Goal: Check status: Check status

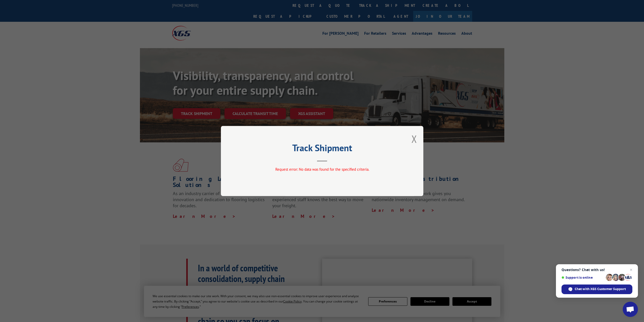
click at [413, 140] on button "Close modal" at bounding box center [415, 138] width 6 height 13
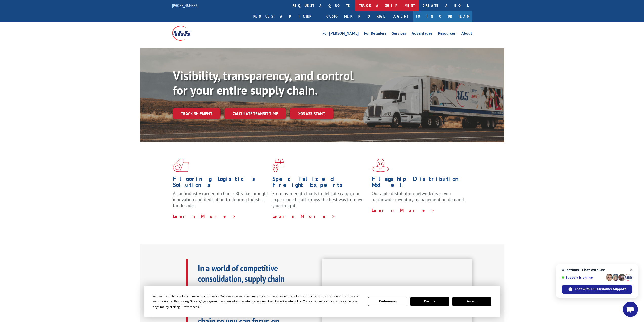
click at [355, 5] on link "track a shipment" at bounding box center [387, 5] width 64 height 11
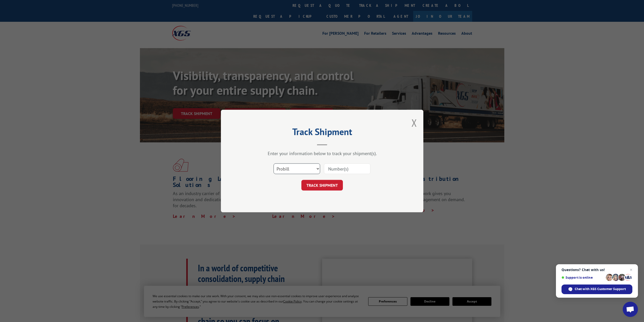
click at [300, 170] on select "Select category... Probill BOL PO" at bounding box center [297, 168] width 47 height 11
click at [346, 167] on input at bounding box center [347, 168] width 47 height 11
paste input "16945209"
type input "16945209"
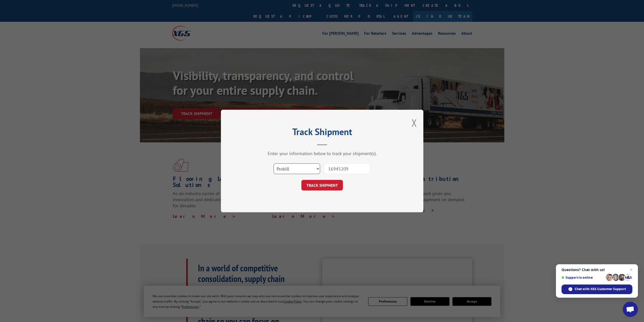
click at [310, 166] on select "Select category... Probill BOL PO" at bounding box center [297, 168] width 47 height 11
click at [326, 185] on button "TRACK SHIPMENT" at bounding box center [322, 185] width 42 height 11
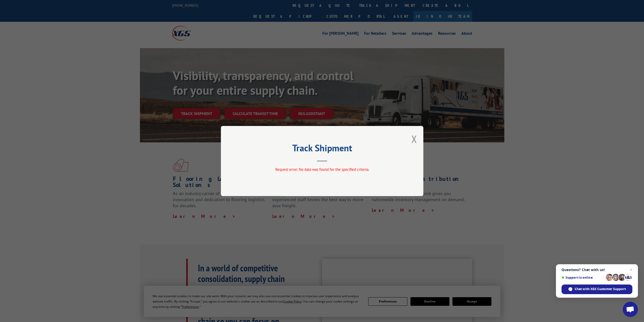
click at [309, 172] on div "Request error: No data was found for the specified criteria." at bounding box center [322, 170] width 152 height 6
click at [411, 138] on div "Track Shipment Request error: No data was found for the specified criteria." at bounding box center [322, 161] width 202 height 70
click at [414, 138] on button "Close modal" at bounding box center [415, 138] width 6 height 13
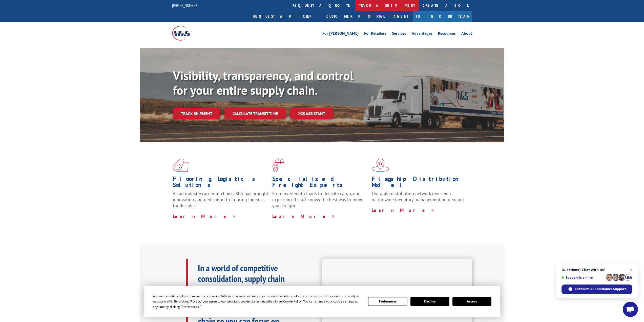
click at [355, 3] on link "track a shipment" at bounding box center [387, 5] width 64 height 11
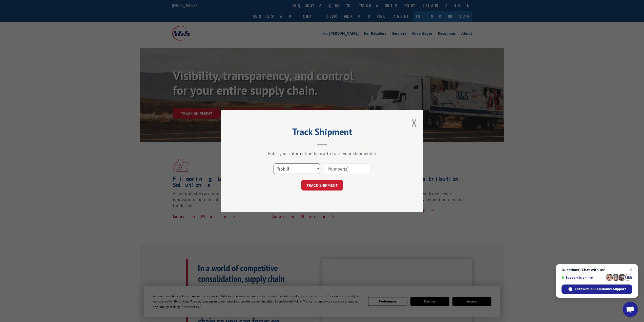
click at [301, 171] on select "Select category... Probill BOL PO" at bounding box center [297, 168] width 47 height 11
select select "po"
click at [274, 163] on select "Select category... Probill BOL PO" at bounding box center [297, 168] width 47 height 11
click at [355, 169] on input at bounding box center [347, 168] width 47 height 11
paste input "23626801"
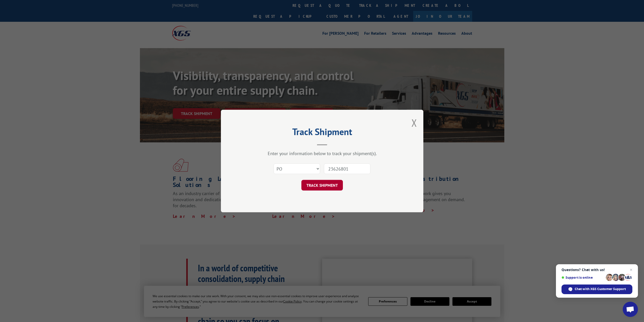
type input "23626801"
click at [318, 187] on button "TRACK SHIPMENT" at bounding box center [322, 185] width 42 height 11
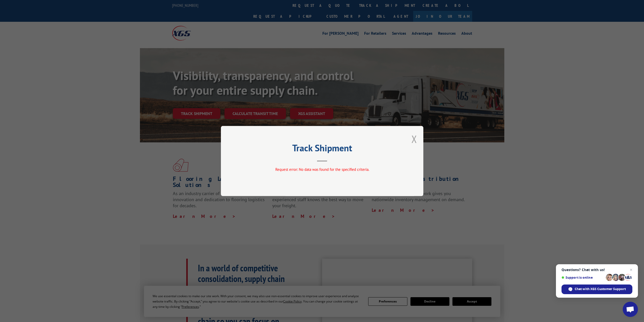
click at [414, 141] on button "Close modal" at bounding box center [415, 138] width 6 height 13
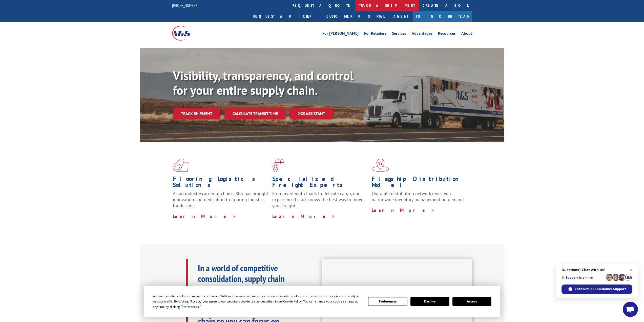
click at [355, 6] on link "track a shipment" at bounding box center [387, 5] width 64 height 11
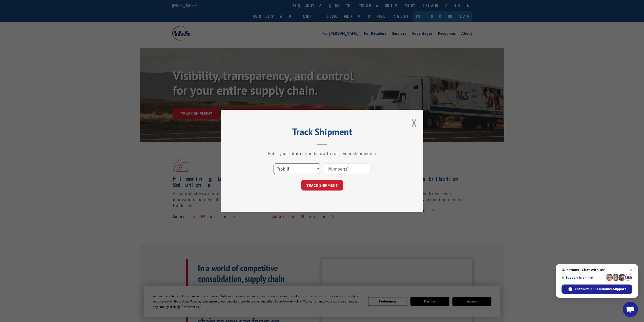
click at [313, 169] on select "Select category... Probill BOL PO" at bounding box center [297, 168] width 47 height 11
click at [274, 163] on select "Select category... Probill BOL PO" at bounding box center [297, 168] width 47 height 11
click at [310, 170] on select "Select category... Probill BOL PO" at bounding box center [297, 168] width 47 height 11
select select "po"
click at [274, 163] on select "Select category... Probill BOL PO" at bounding box center [297, 168] width 47 height 11
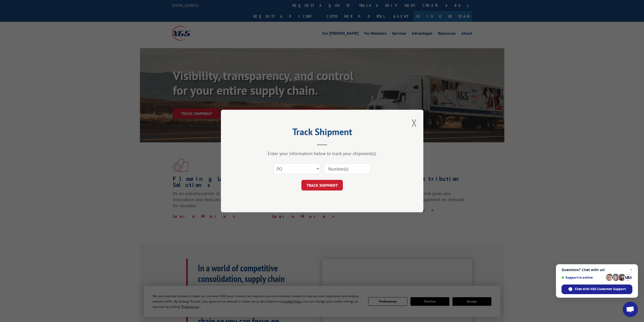
click at [348, 166] on input at bounding box center [347, 168] width 47 height 11
paste input "16945209"
type input "16945209"
click at [324, 186] on button "TRACK SHIPMENT" at bounding box center [322, 185] width 42 height 11
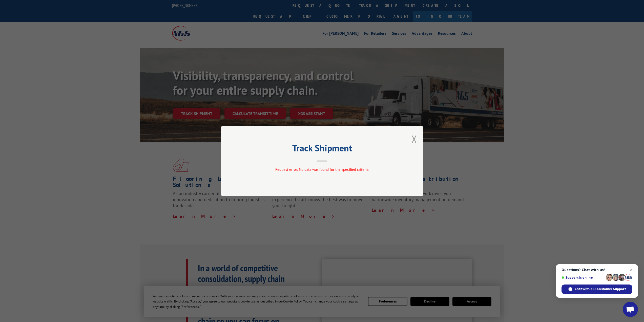
click at [414, 140] on button "Close modal" at bounding box center [415, 138] width 6 height 13
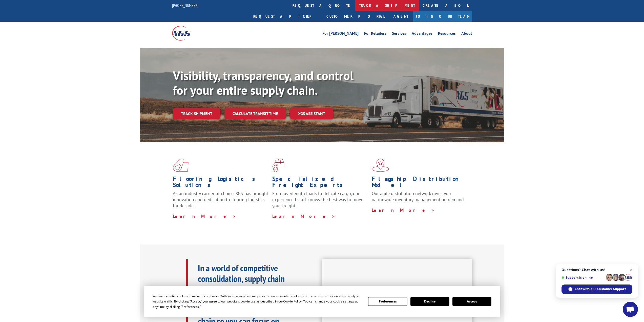
click at [355, 6] on link "track a shipment" at bounding box center [387, 5] width 64 height 11
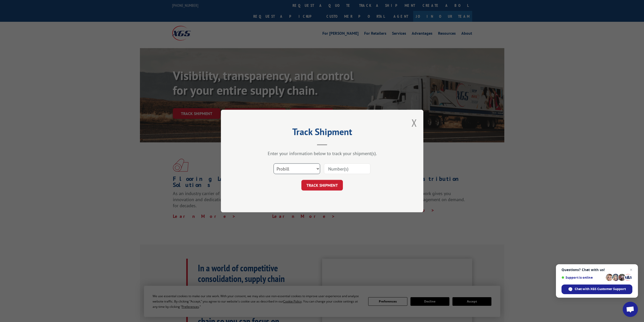
click at [314, 167] on select "Select category... Probill BOL PO" at bounding box center [297, 168] width 47 height 11
click at [274, 163] on select "Select category... Probill BOL PO" at bounding box center [297, 168] width 47 height 11
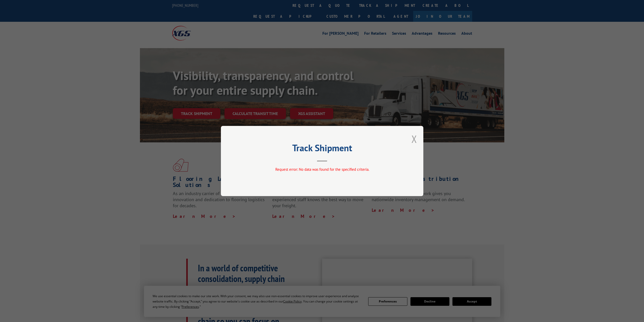
click at [416, 138] on button "Close modal" at bounding box center [415, 138] width 6 height 13
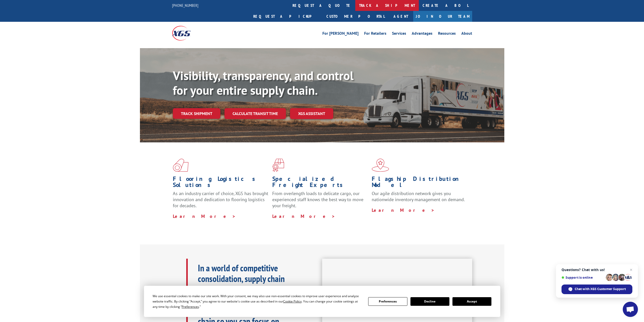
click at [355, 6] on link "track a shipment" at bounding box center [387, 5] width 64 height 11
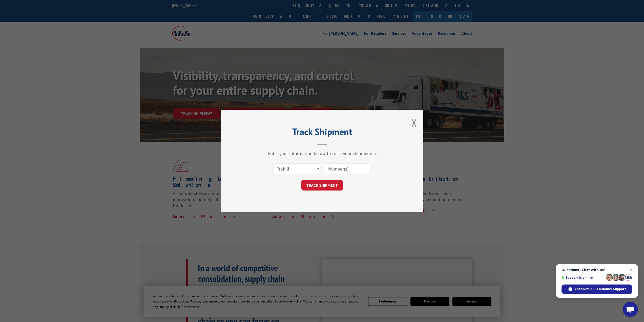
click at [346, 171] on input at bounding box center [347, 168] width 47 height 11
paste input "811981061"
type input "811981061"
click at [323, 183] on button "TRACK SHIPMENT" at bounding box center [322, 185] width 42 height 11
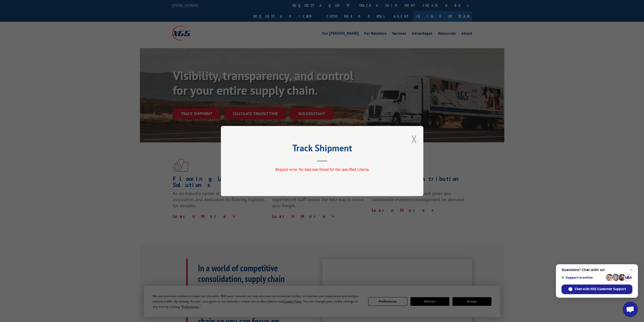
click at [410, 139] on div "Track Shipment Request error: No data was found for the specified criteria." at bounding box center [322, 161] width 202 height 70
click at [412, 139] on button "Close modal" at bounding box center [415, 138] width 6 height 13
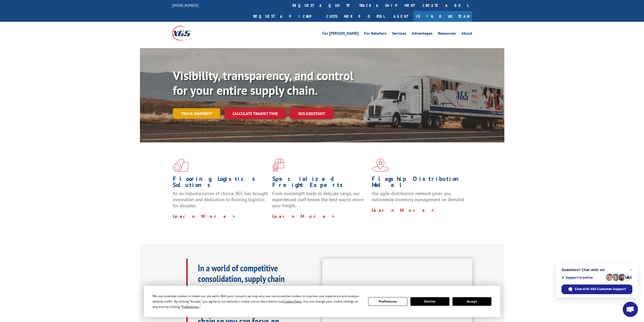
click at [208, 108] on link "Track shipment" at bounding box center [197, 113] width 48 height 11
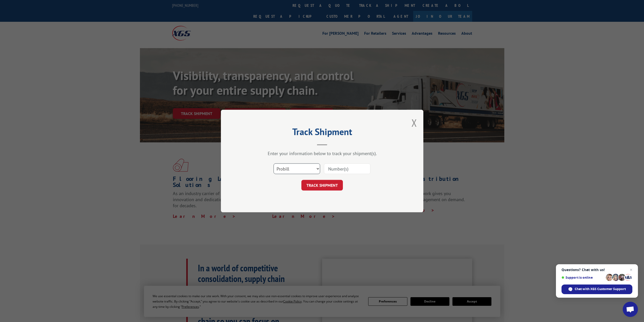
click at [305, 167] on select "Select category... Probill BOL PO" at bounding box center [297, 168] width 47 height 11
select select "po"
click at [274, 163] on select "Select category... Probill BOL PO" at bounding box center [297, 168] width 47 height 11
click at [344, 169] on input at bounding box center [347, 168] width 47 height 11
paste input "811981061"
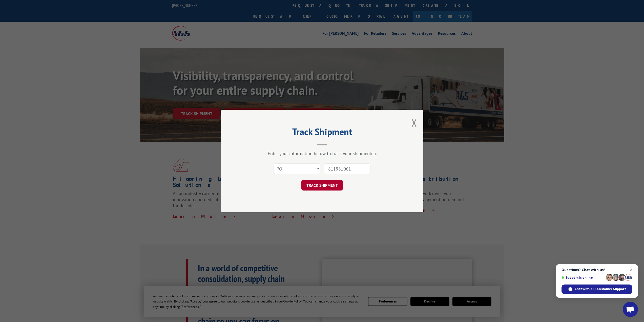
type input "811981061"
click at [325, 185] on button "TRACK SHIPMENT" at bounding box center [322, 185] width 42 height 11
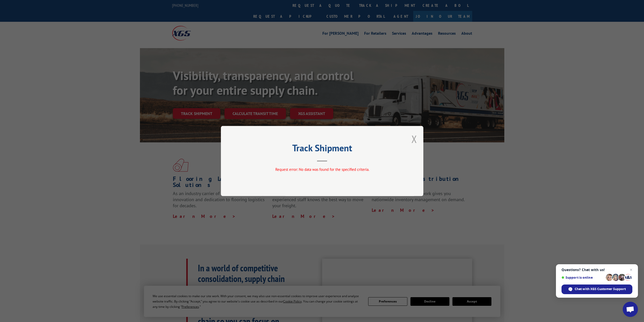
click at [416, 137] on button "Close modal" at bounding box center [415, 138] width 6 height 13
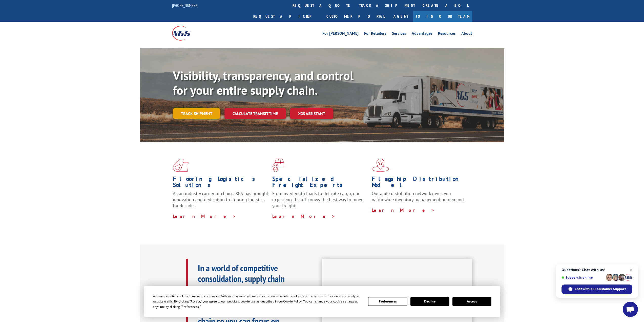
click at [202, 108] on link "Track shipment" at bounding box center [197, 113] width 48 height 11
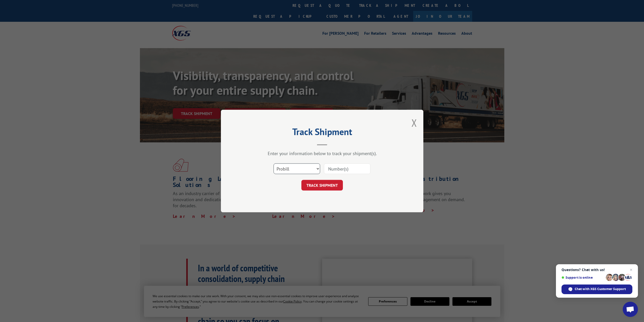
click at [309, 169] on select "Select category... Probill BOL PO" at bounding box center [297, 168] width 47 height 11
select select "bol"
click at [274, 163] on select "Select category... Probill BOL PO" at bounding box center [297, 168] width 47 height 11
click at [329, 172] on input at bounding box center [347, 168] width 47 height 11
paste input "811981061"
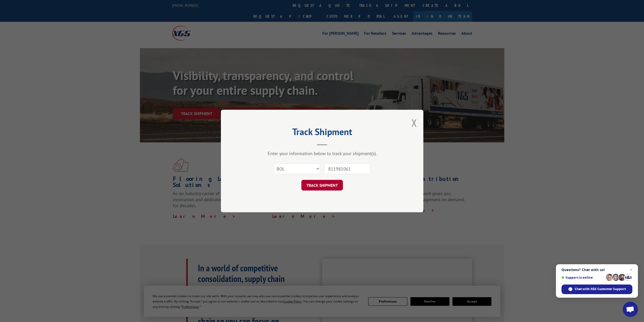
type input "811981061"
click at [324, 187] on button "TRACK SHIPMENT" at bounding box center [322, 185] width 42 height 11
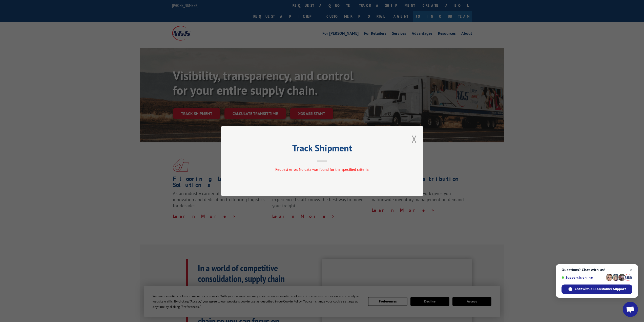
click at [413, 137] on button "Close modal" at bounding box center [415, 138] width 6 height 13
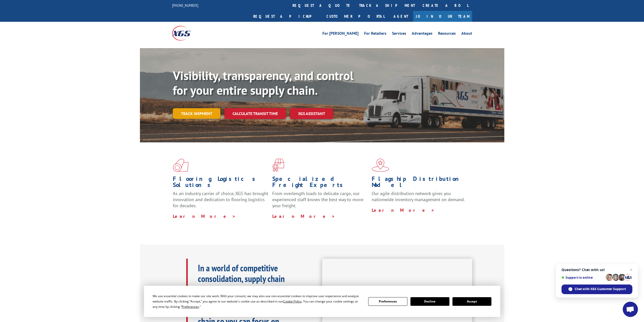
click at [196, 108] on link "Track shipment" at bounding box center [197, 113] width 48 height 11
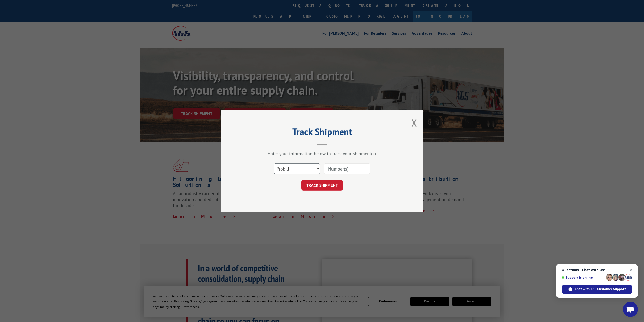
click at [306, 168] on select "Select category... Probill BOL PO" at bounding box center [297, 168] width 47 height 11
click at [274, 163] on select "Select category... Probill BOL PO" at bounding box center [297, 168] width 47 height 11
click at [303, 165] on select "Select category... Probill BOL PO" at bounding box center [297, 168] width 47 height 11
click at [274, 163] on select "Select category... Probill BOL PO" at bounding box center [297, 168] width 47 height 11
click at [301, 169] on select "Select category... Probill BOL PO" at bounding box center [297, 168] width 47 height 11
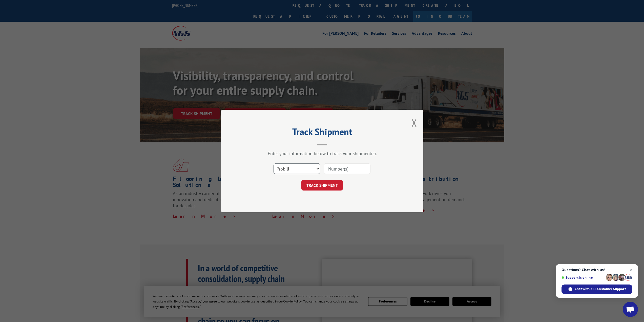
select select "bol"
click at [274, 163] on select "Select category... Probill BOL PO" at bounding box center [297, 168] width 47 height 11
